Goal: Obtain resource: Obtain resource

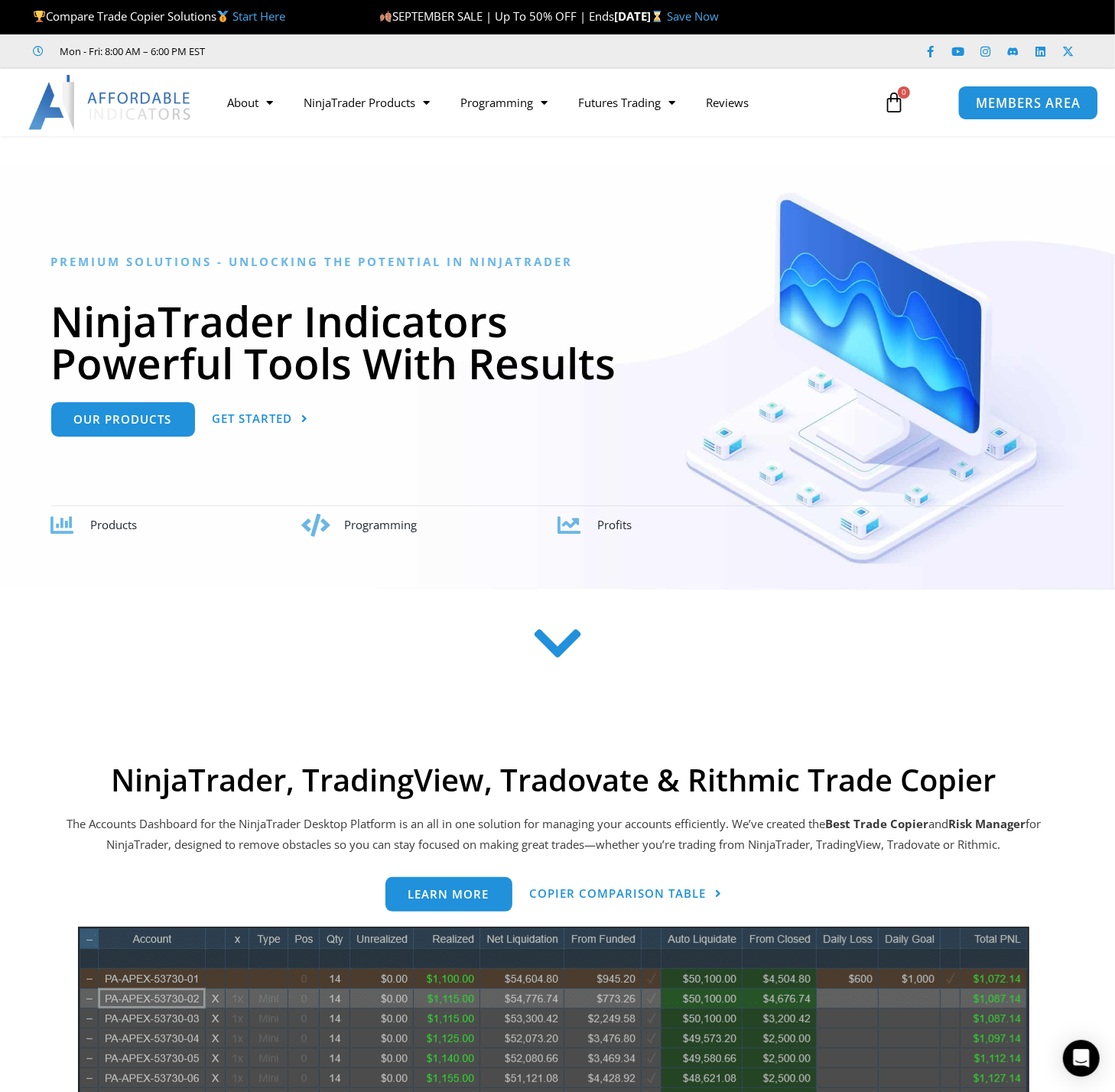
click at [1059, 93] on link "MEMBERS AREA" at bounding box center [1027, 102] width 140 height 34
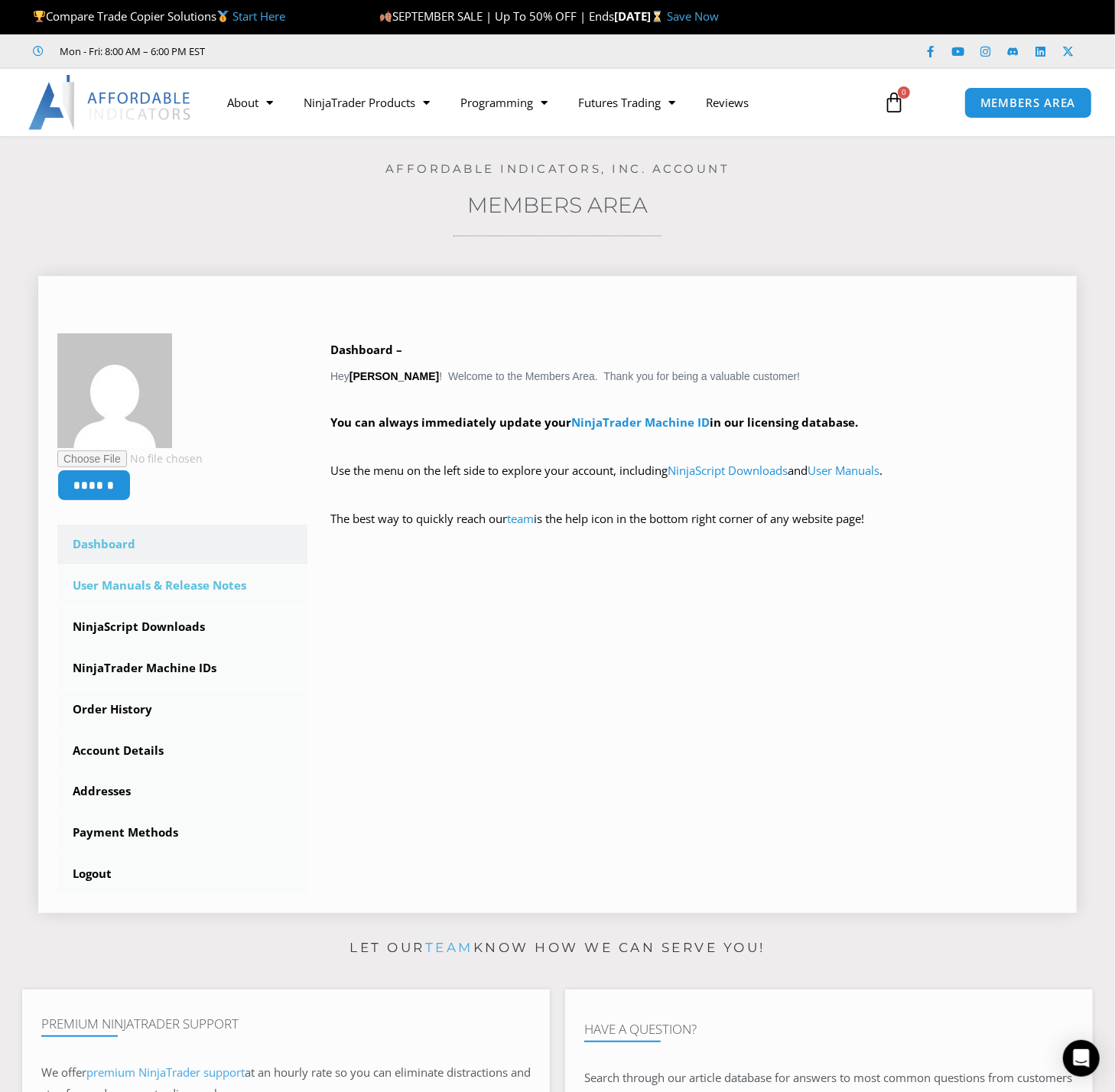
click at [164, 590] on link "User Manuals & Release Notes" at bounding box center [181, 585] width 250 height 39
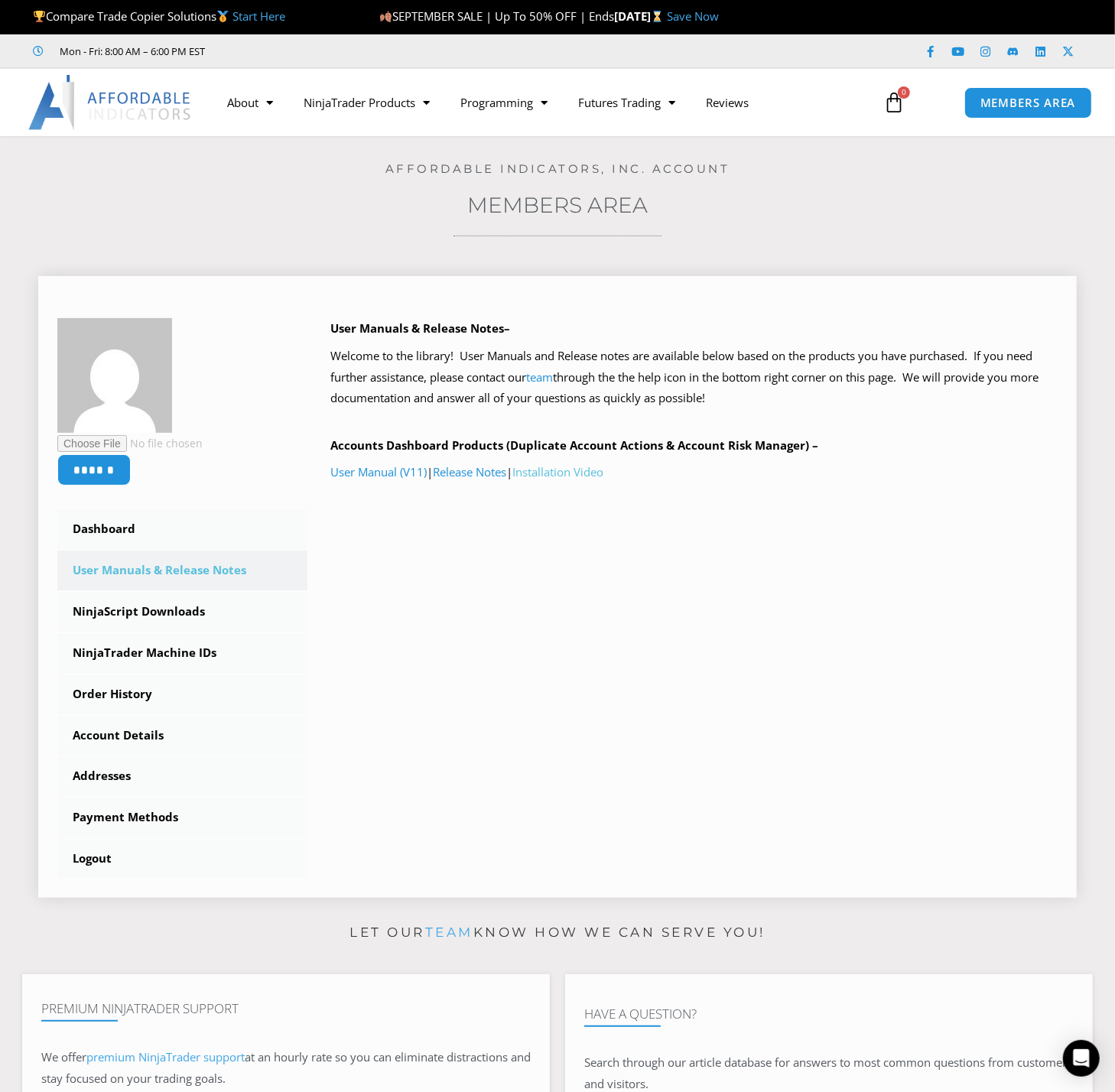
click at [603, 472] on link "Installation Video" at bounding box center [558, 472] width 91 height 15
click at [159, 620] on link "NinjaScript Downloads" at bounding box center [181, 611] width 250 height 39
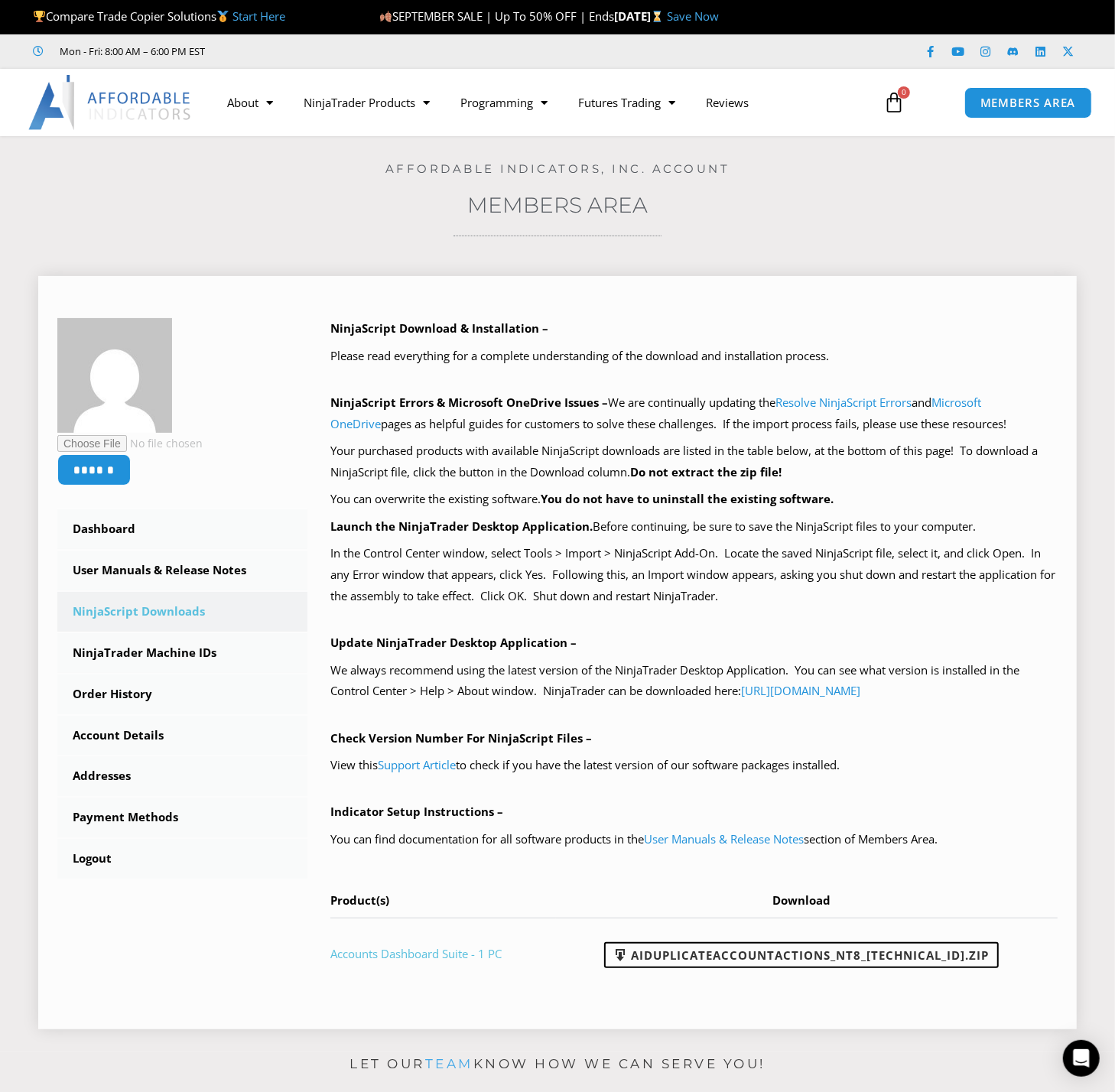
click at [405, 954] on link "Accounts Dashboard Suite - 1 PC" at bounding box center [415, 953] width 171 height 15
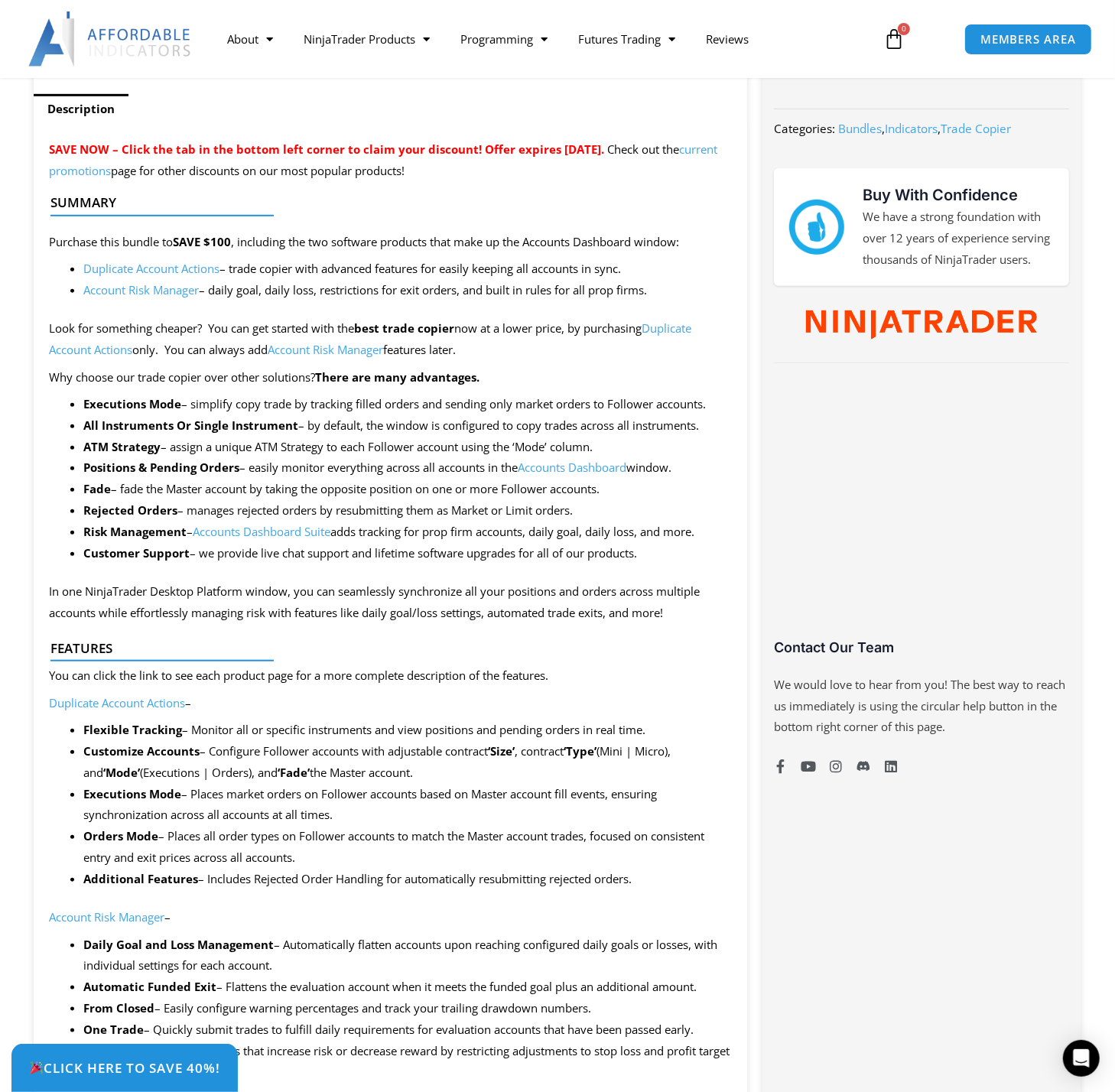
scroll to position [688, 0]
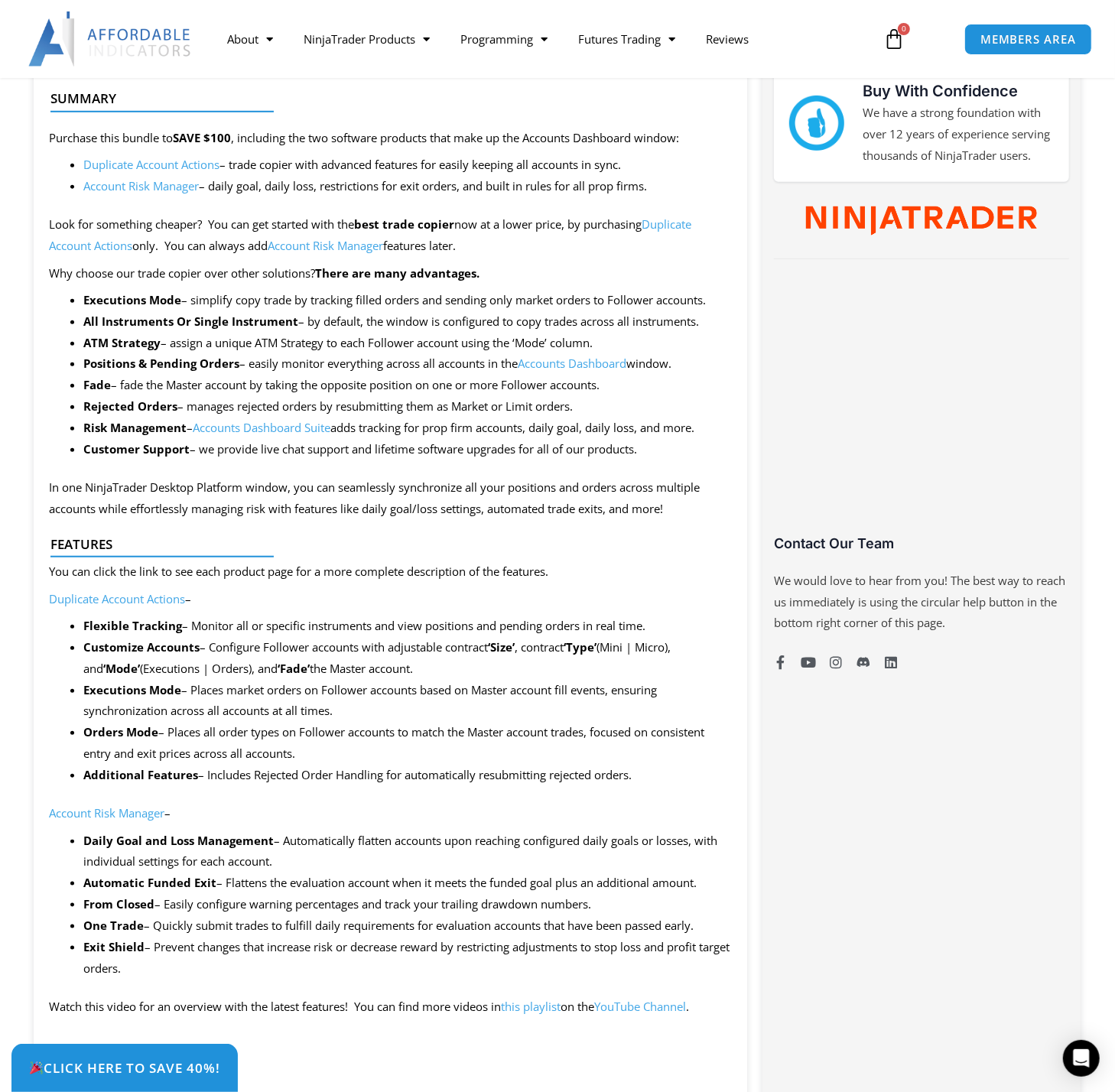
click at [131, 815] on link "Account Risk Manager" at bounding box center [107, 812] width 116 height 15
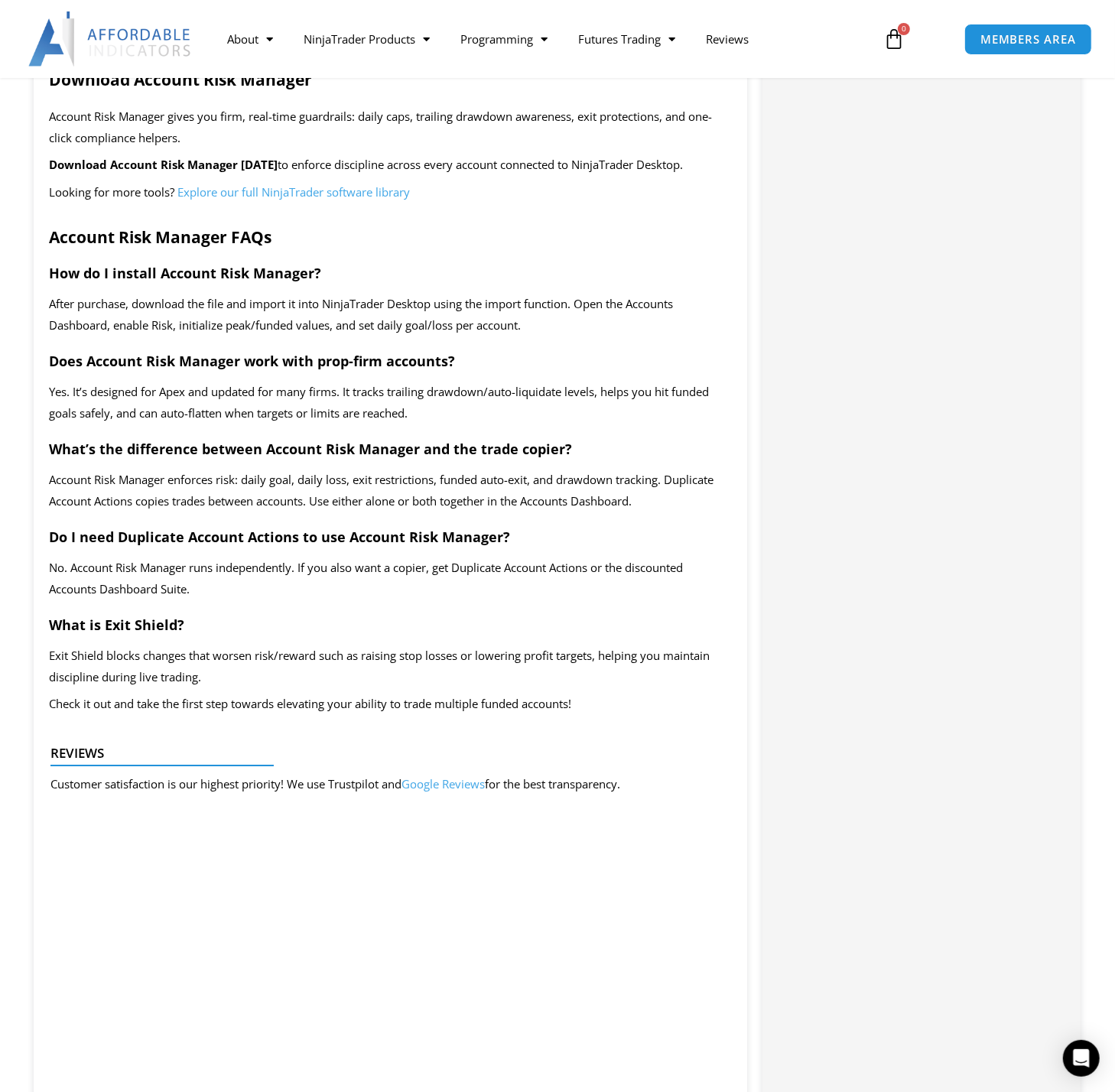
scroll to position [3135, 0]
